Goal: Transaction & Acquisition: Purchase product/service

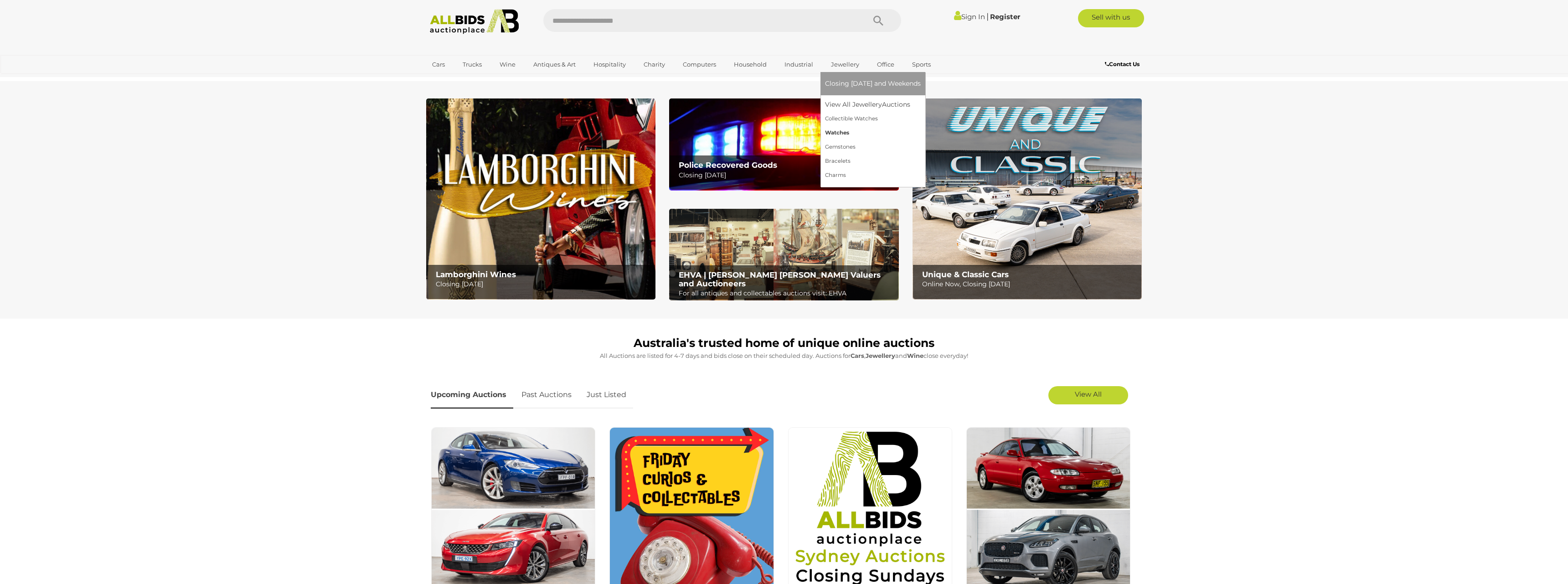
click at [838, 136] on link "Watches" at bounding box center [872, 133] width 96 height 14
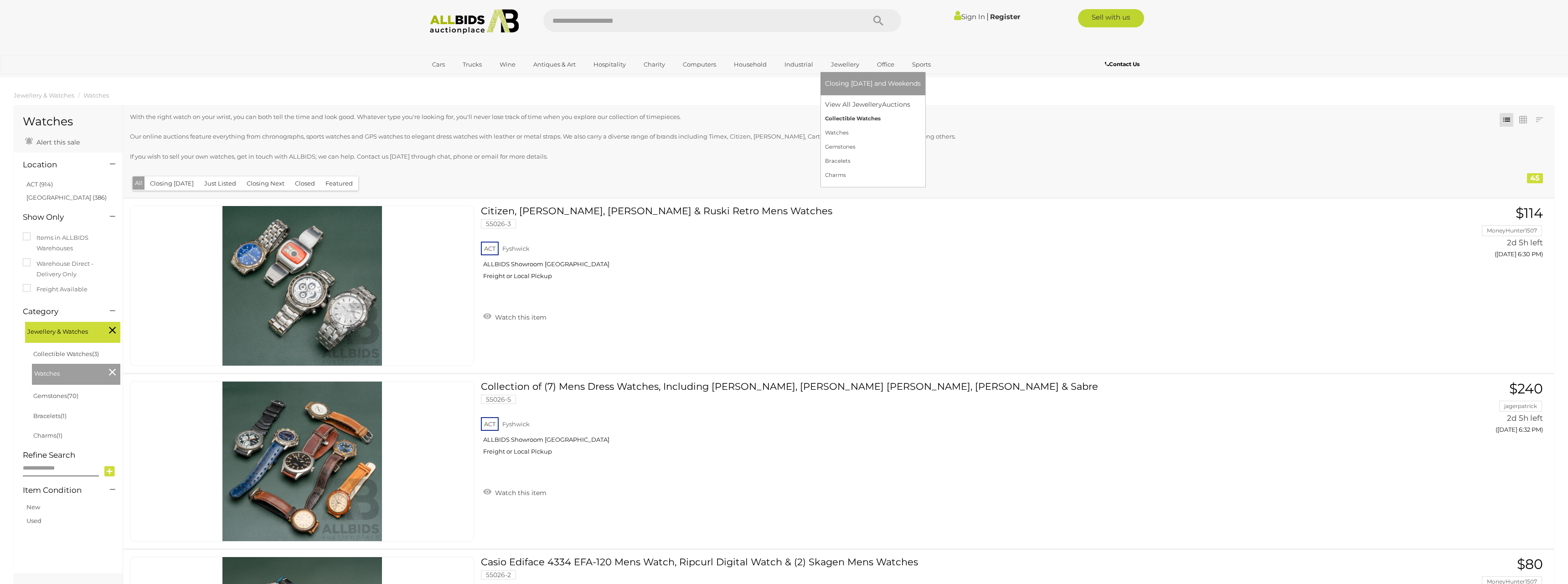
click at [832, 119] on link "Collectible Watches" at bounding box center [872, 118] width 96 height 14
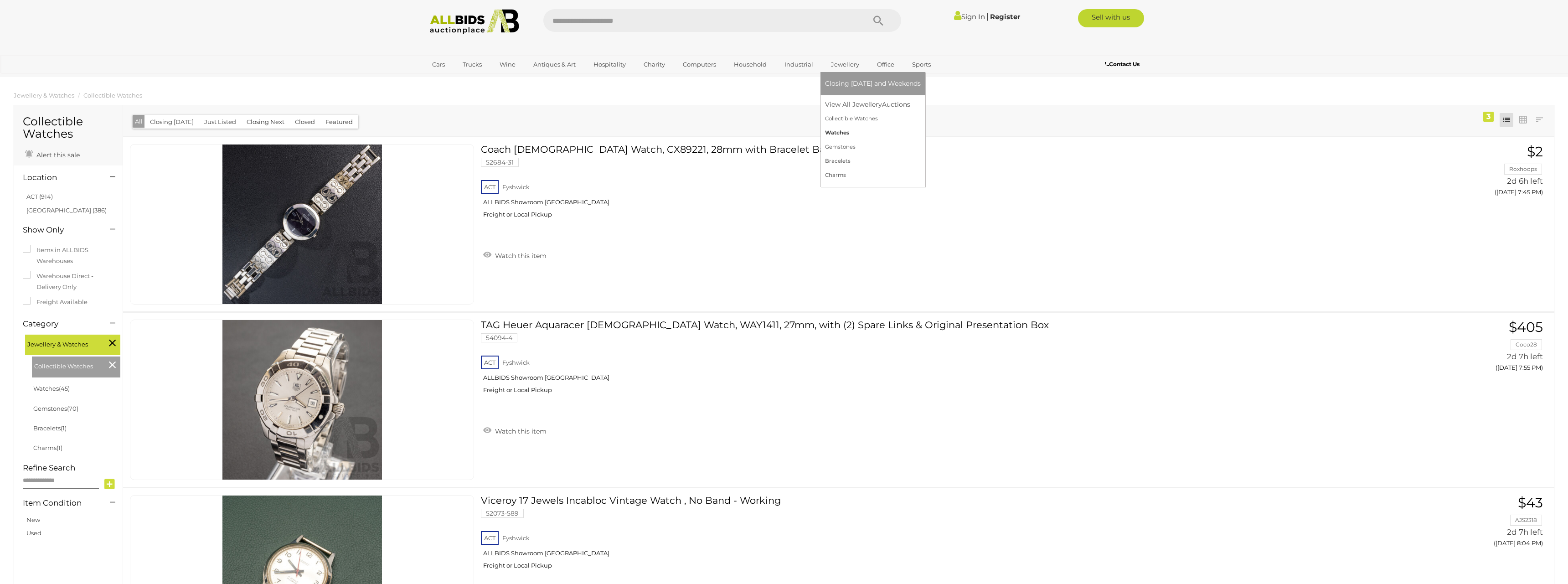
click at [835, 132] on link "Watches" at bounding box center [872, 133] width 96 height 14
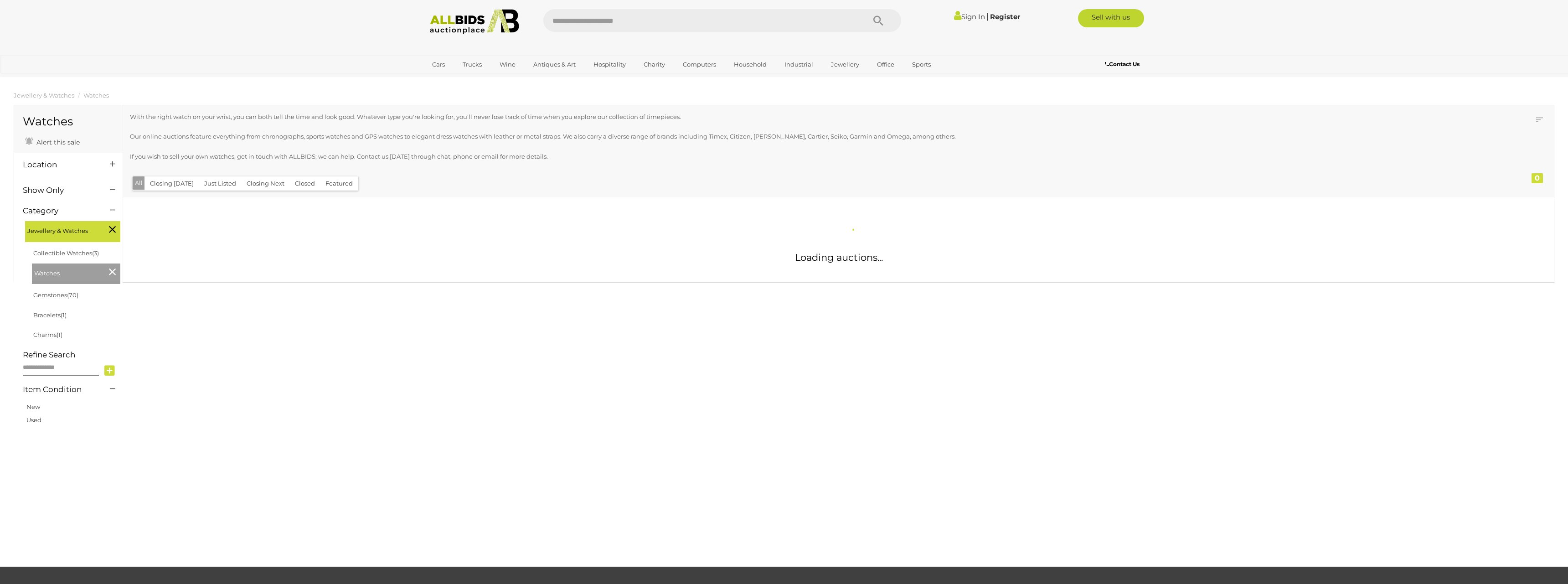
scroll to position [1, 0]
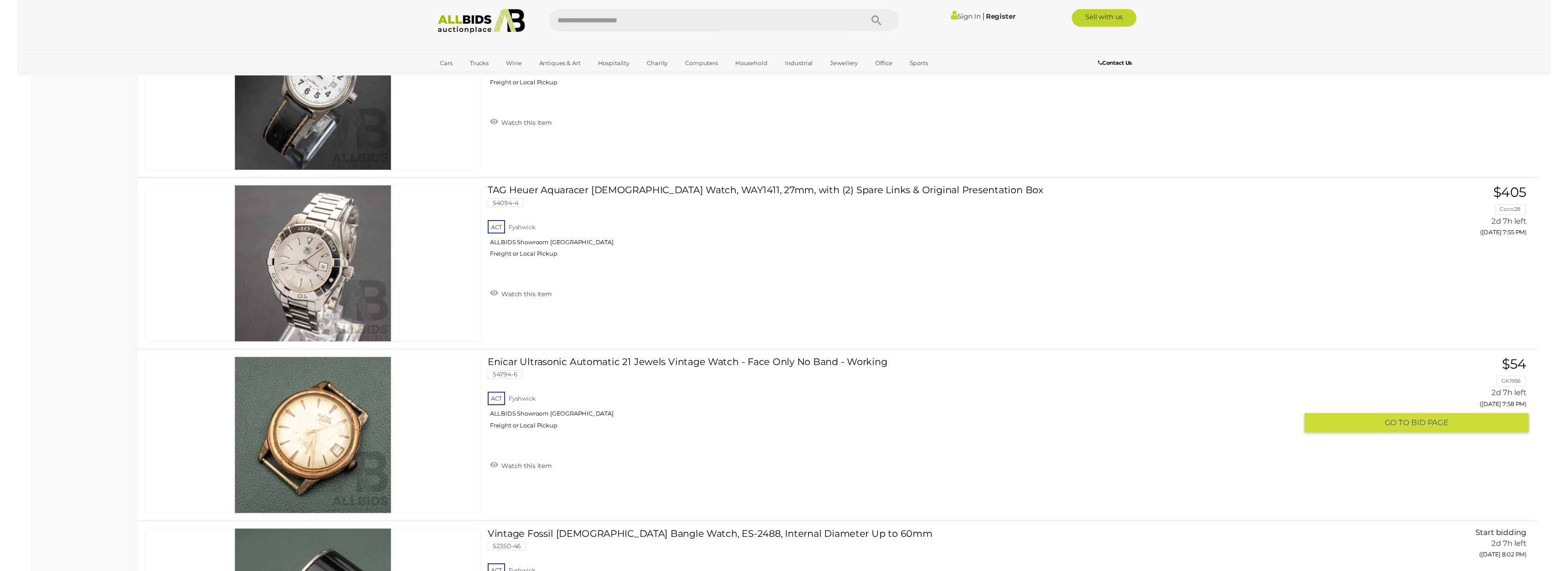
scroll to position [6509, 0]
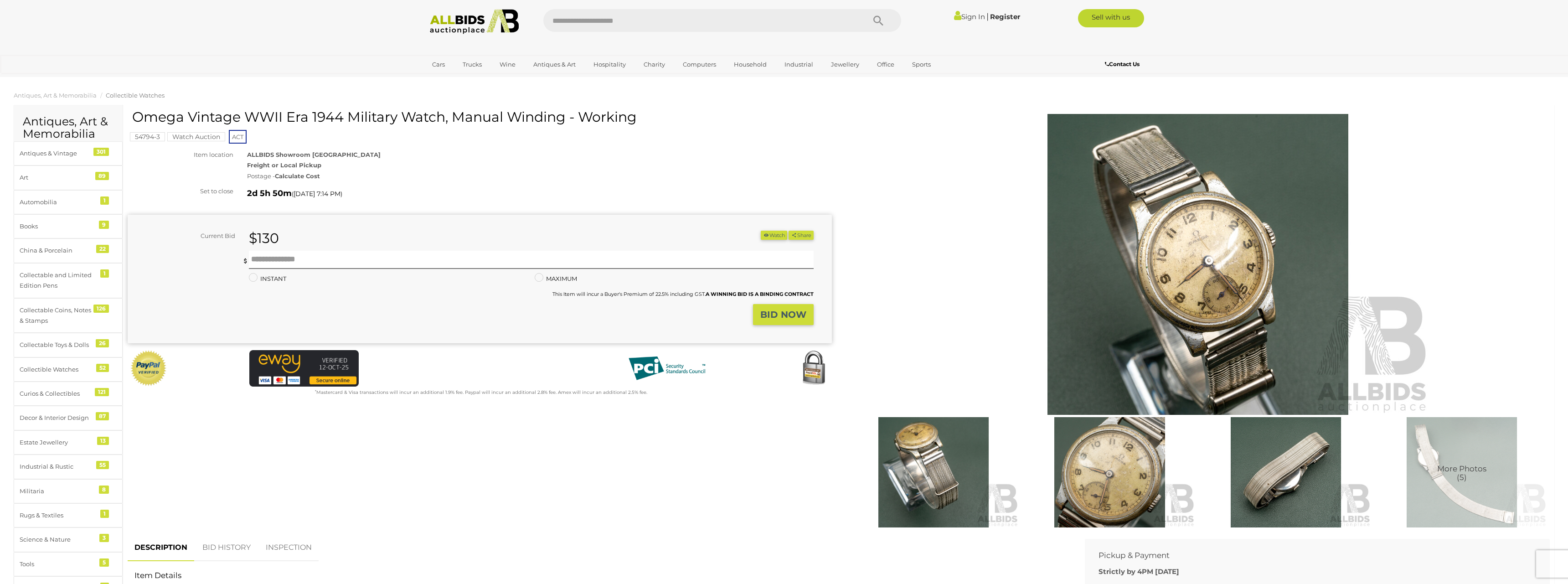
click at [911, 457] on img at bounding box center [934, 473] width 172 height 111
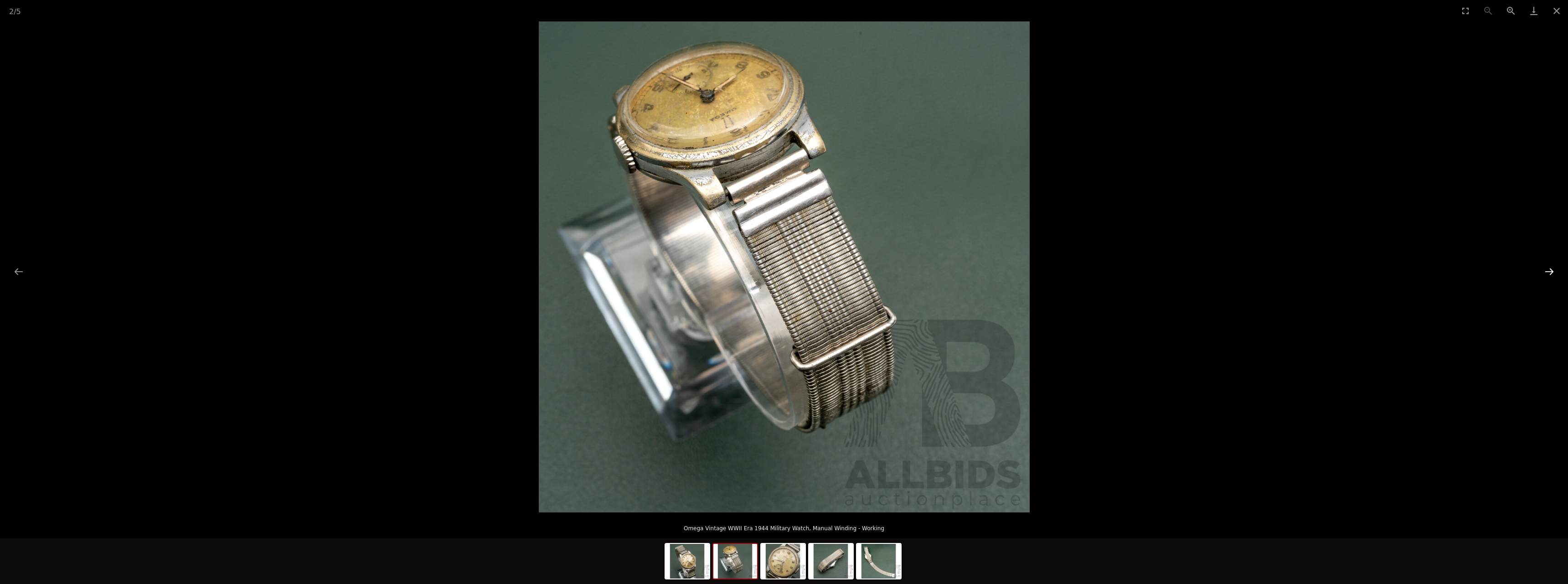
click at [1553, 268] on button "Next slide" at bounding box center [1549, 271] width 19 height 18
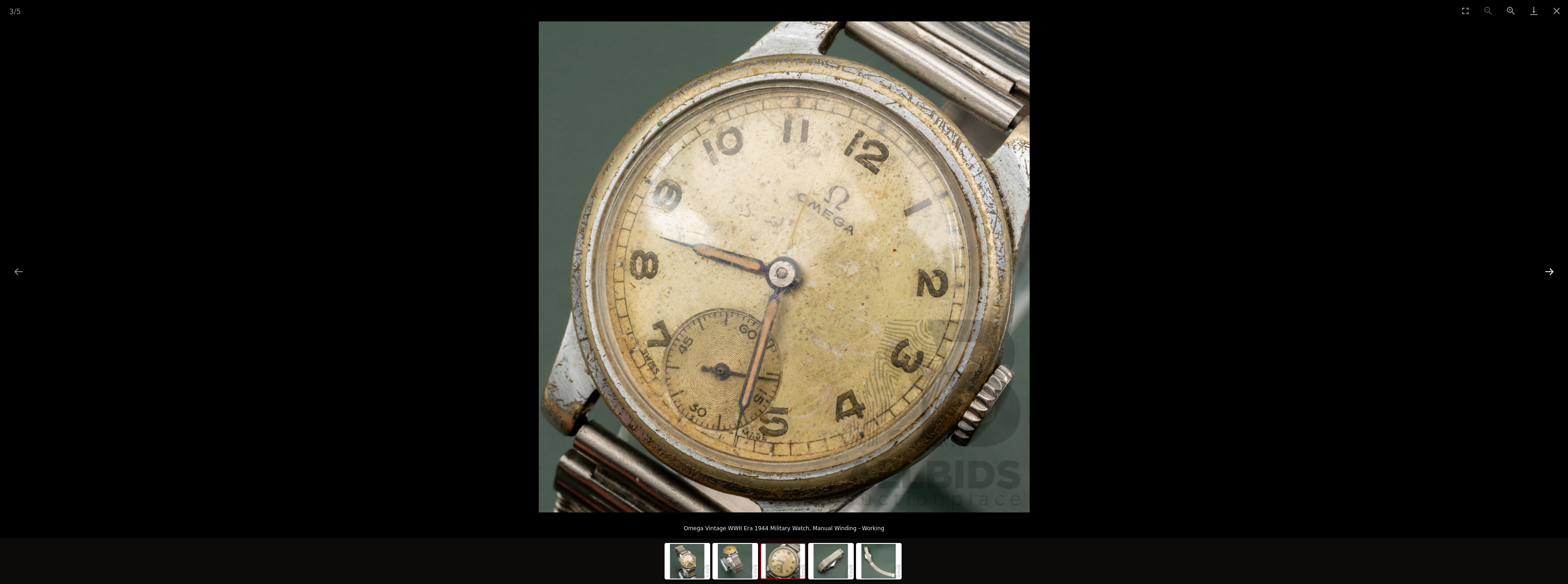
click at [1549, 270] on button "Next slide" at bounding box center [1549, 271] width 19 height 18
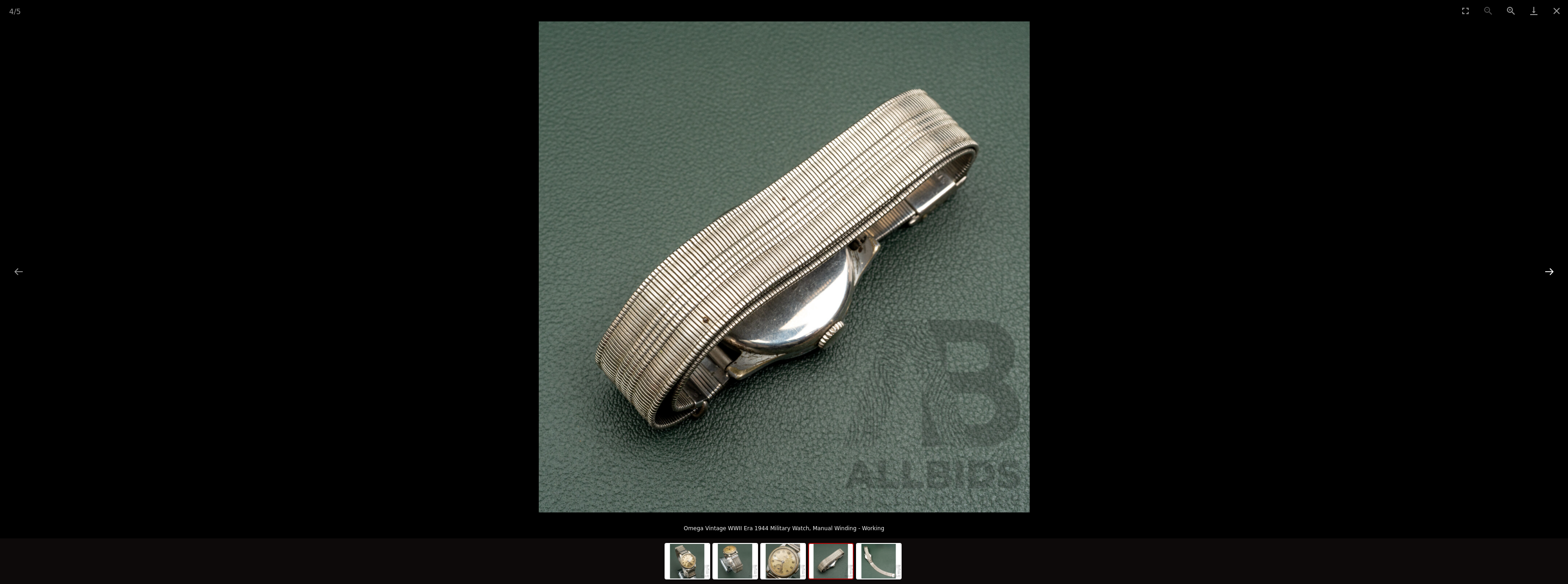
click at [1549, 270] on button "Next slide" at bounding box center [1549, 271] width 19 height 18
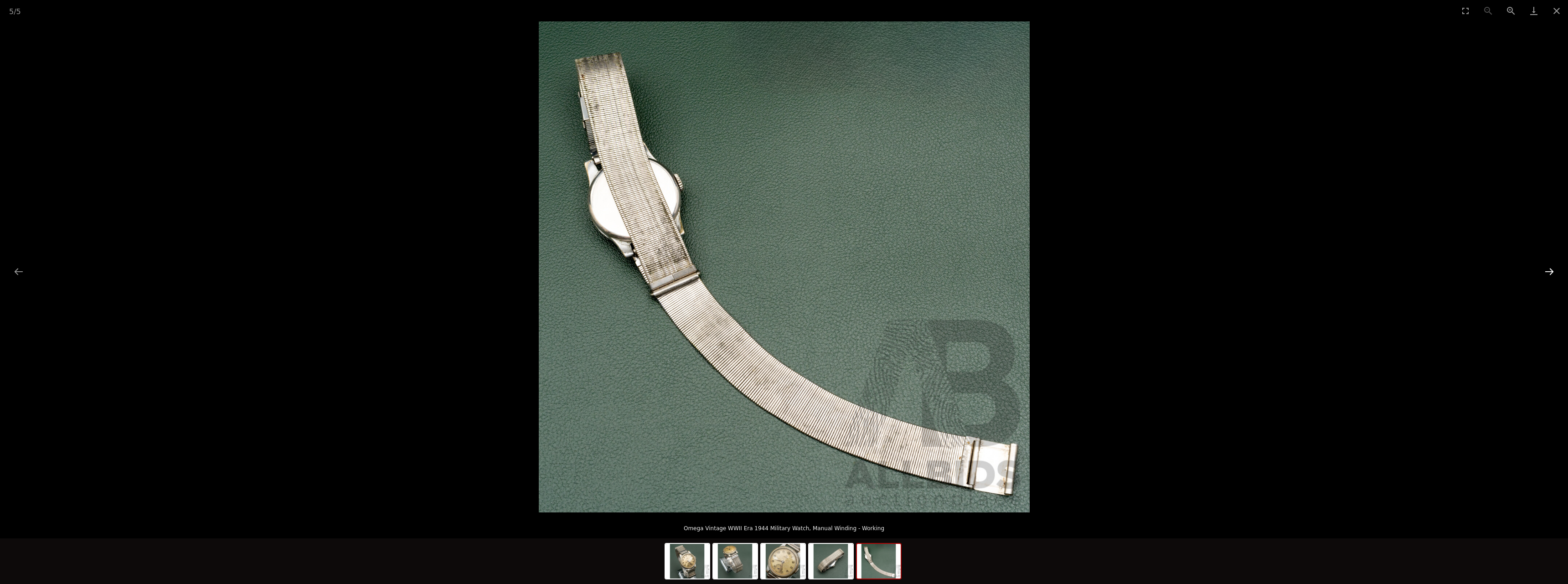
click at [1549, 270] on button "Next slide" at bounding box center [1549, 271] width 19 height 18
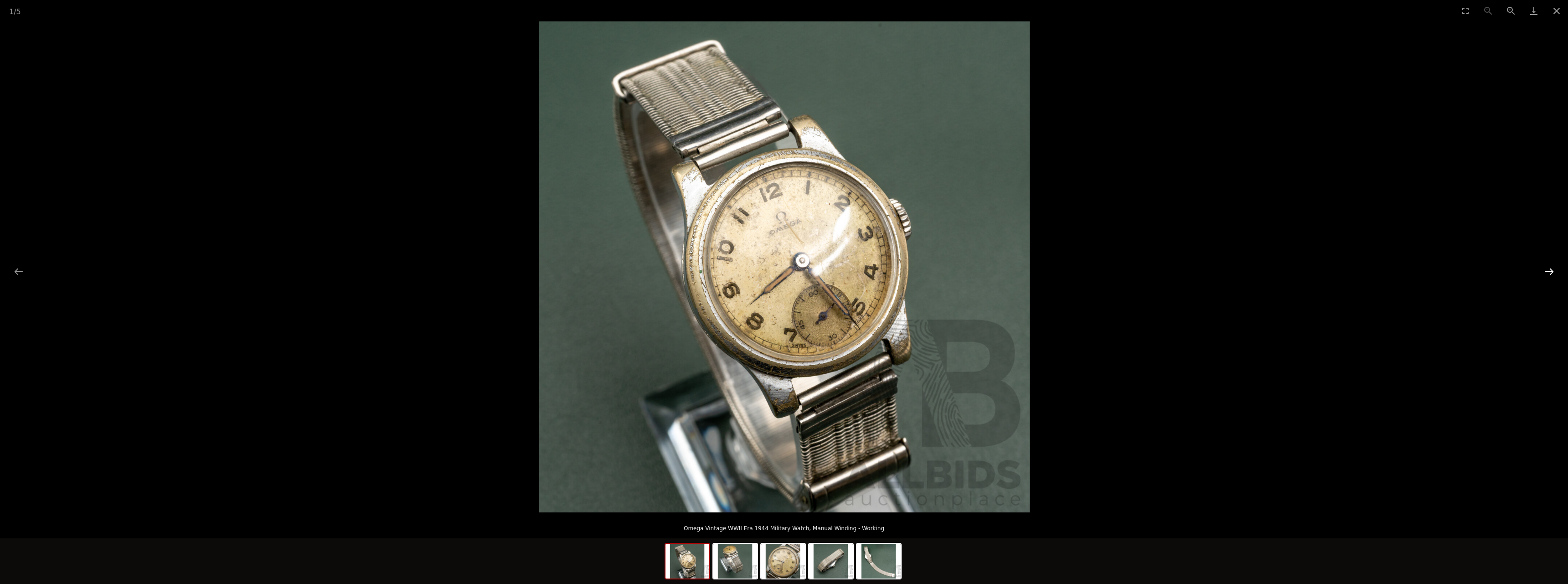
click at [1549, 271] on button "Next slide" at bounding box center [1549, 271] width 19 height 18
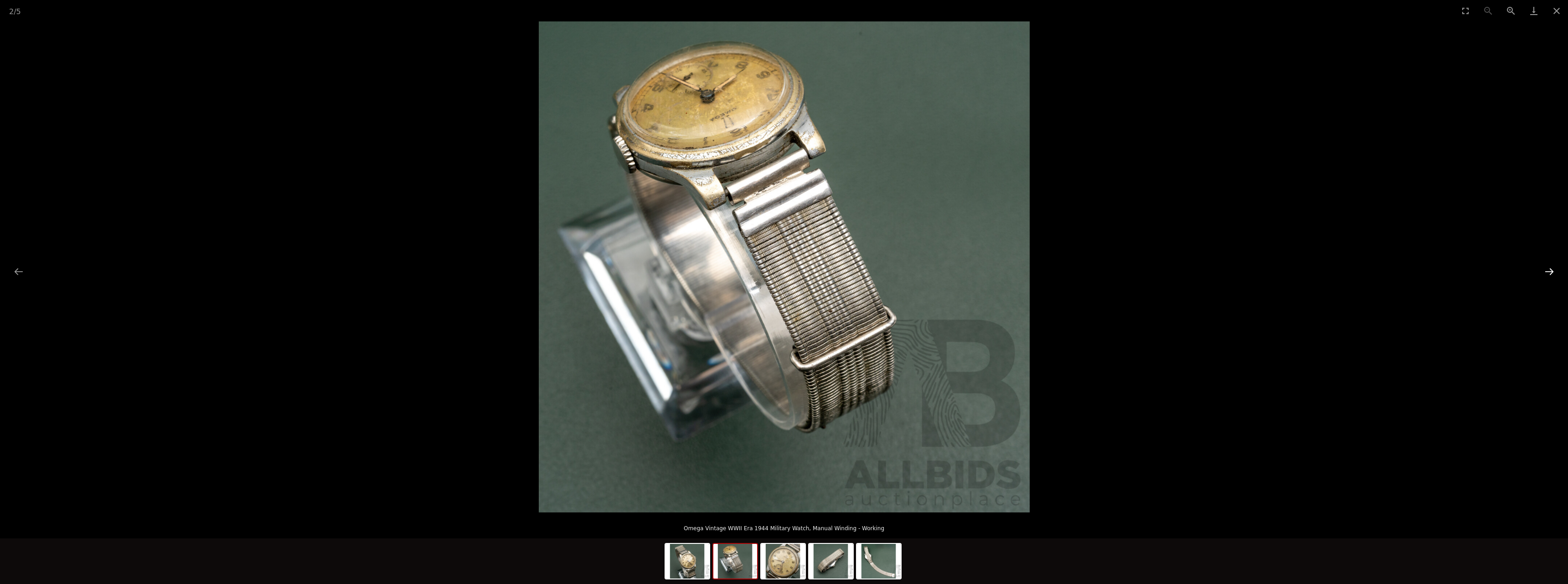
click at [1549, 271] on button "Next slide" at bounding box center [1549, 271] width 19 height 18
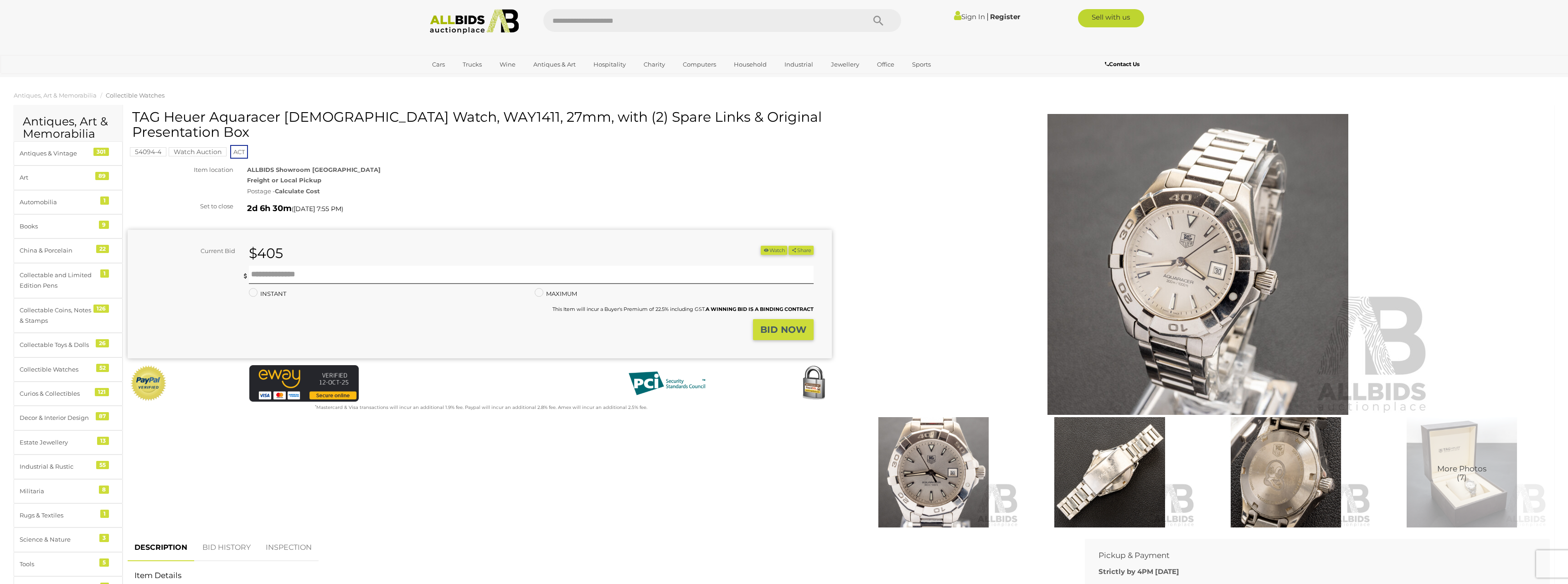
click at [1101, 470] on img at bounding box center [1110, 473] width 172 height 111
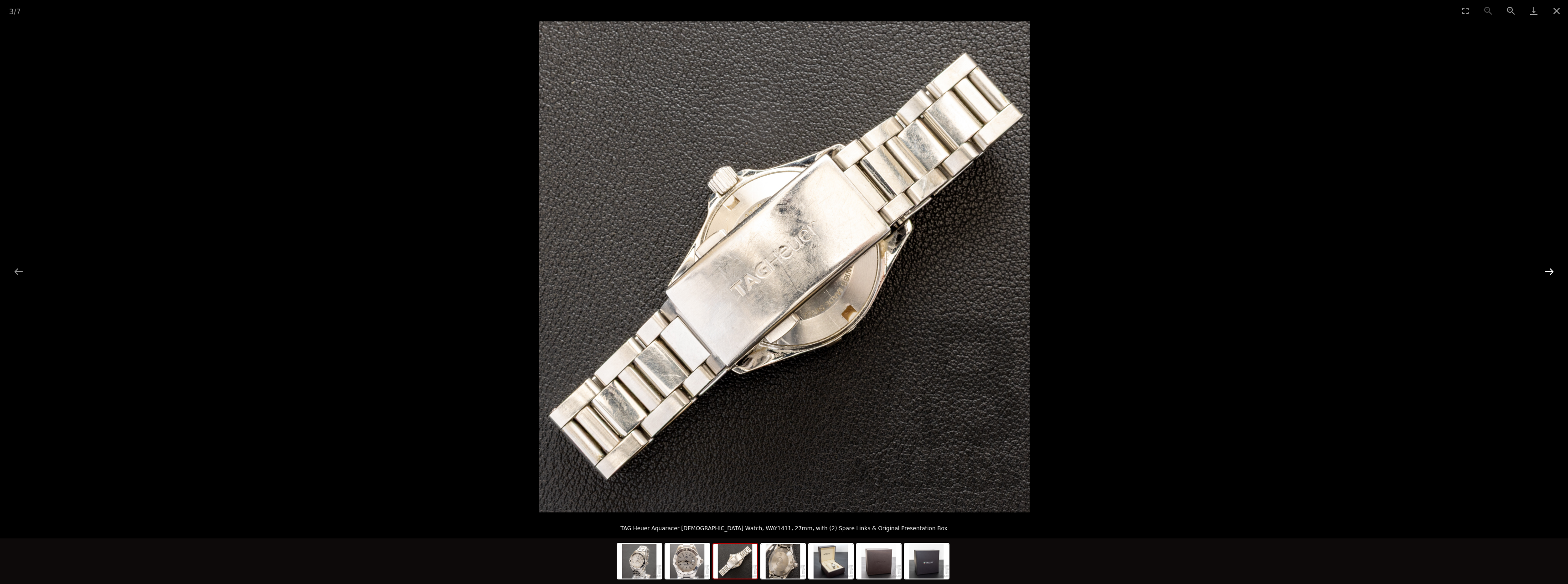
click at [1544, 268] on button "Next slide" at bounding box center [1549, 271] width 19 height 18
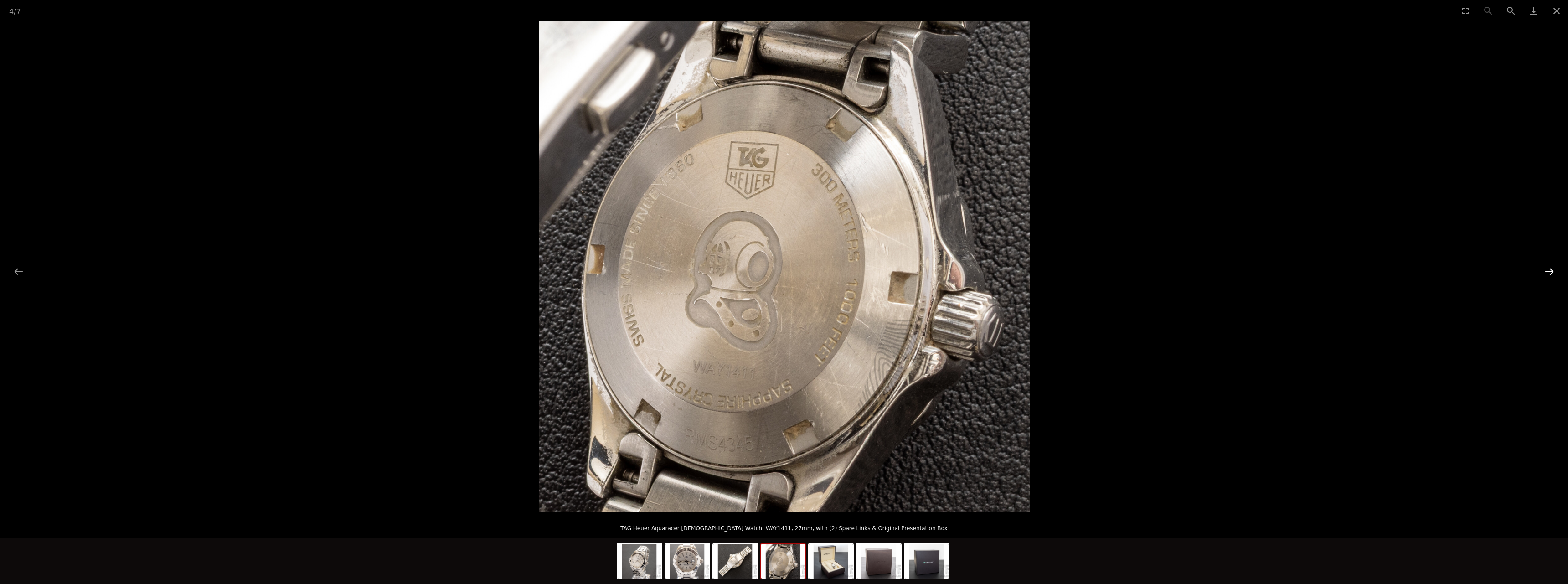
click at [1544, 268] on button "Next slide" at bounding box center [1549, 271] width 19 height 18
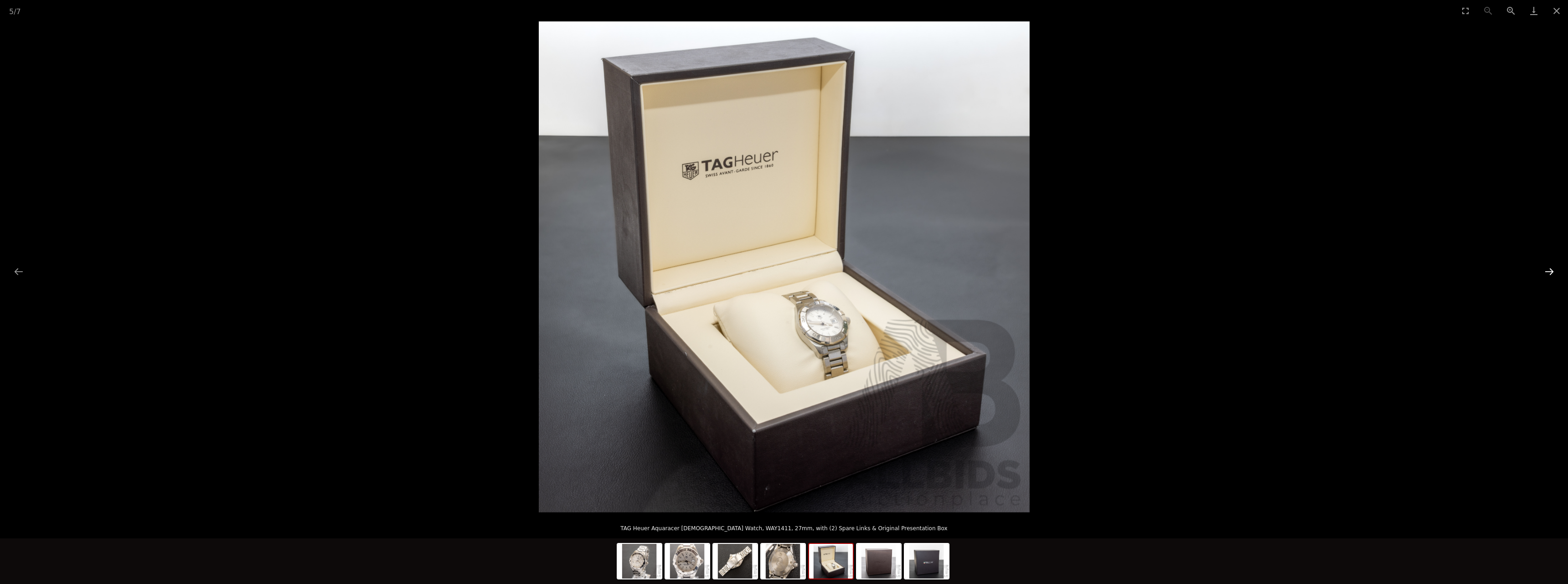
click at [1544, 268] on button "Next slide" at bounding box center [1549, 271] width 19 height 18
